Goal: Go to known website: Access a specific website the user already knows

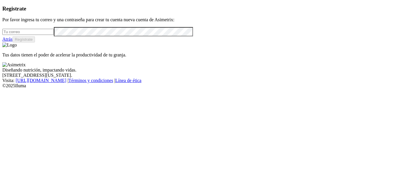
type input "[PERSON_NAME][EMAIL_ADDRESS][PERSON_NAME][DOMAIN_NAME]"
click at [13, 42] on link "Atrás" at bounding box center [7, 39] width 10 height 5
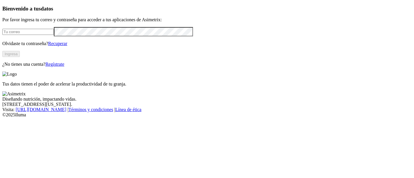
type input "[PERSON_NAME][EMAIL_ADDRESS][PERSON_NAME][DOMAIN_NAME]"
click at [20, 57] on button "Ingresa" at bounding box center [10, 54] width 17 height 6
